Goal: Task Accomplishment & Management: Manage account settings

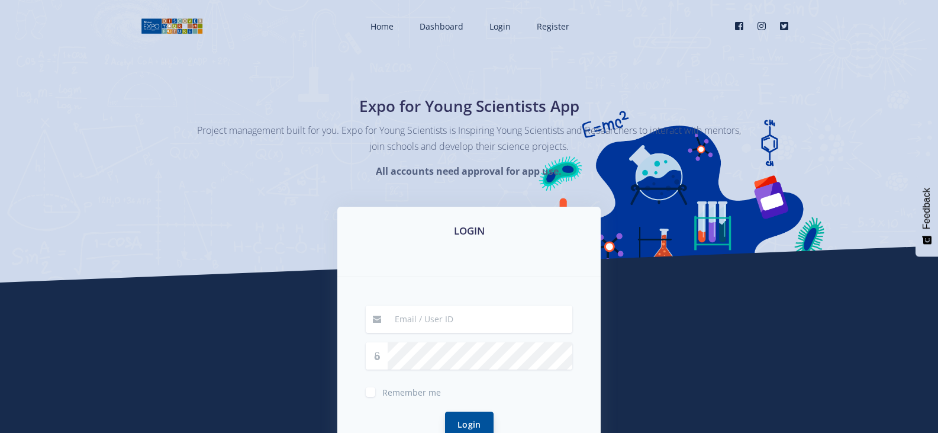
type input "12"
click at [466, 421] on button "Login" at bounding box center [469, 423] width 49 height 25
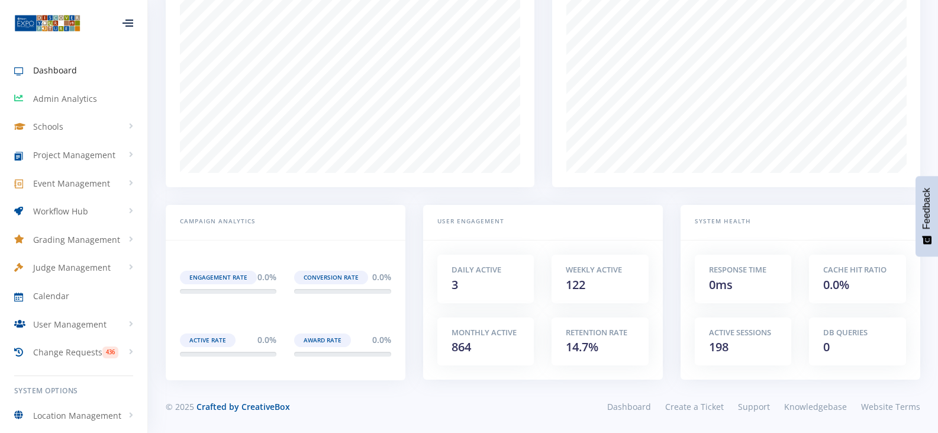
scroll to position [873, 0]
click at [98, 244] on span "Grading Management" at bounding box center [76, 239] width 87 height 12
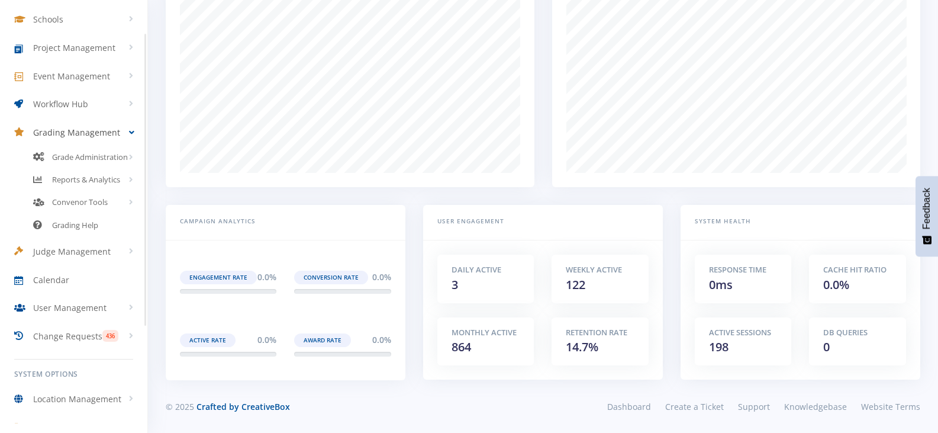
scroll to position [190, 0]
